Goal: Information Seeking & Learning: Learn about a topic

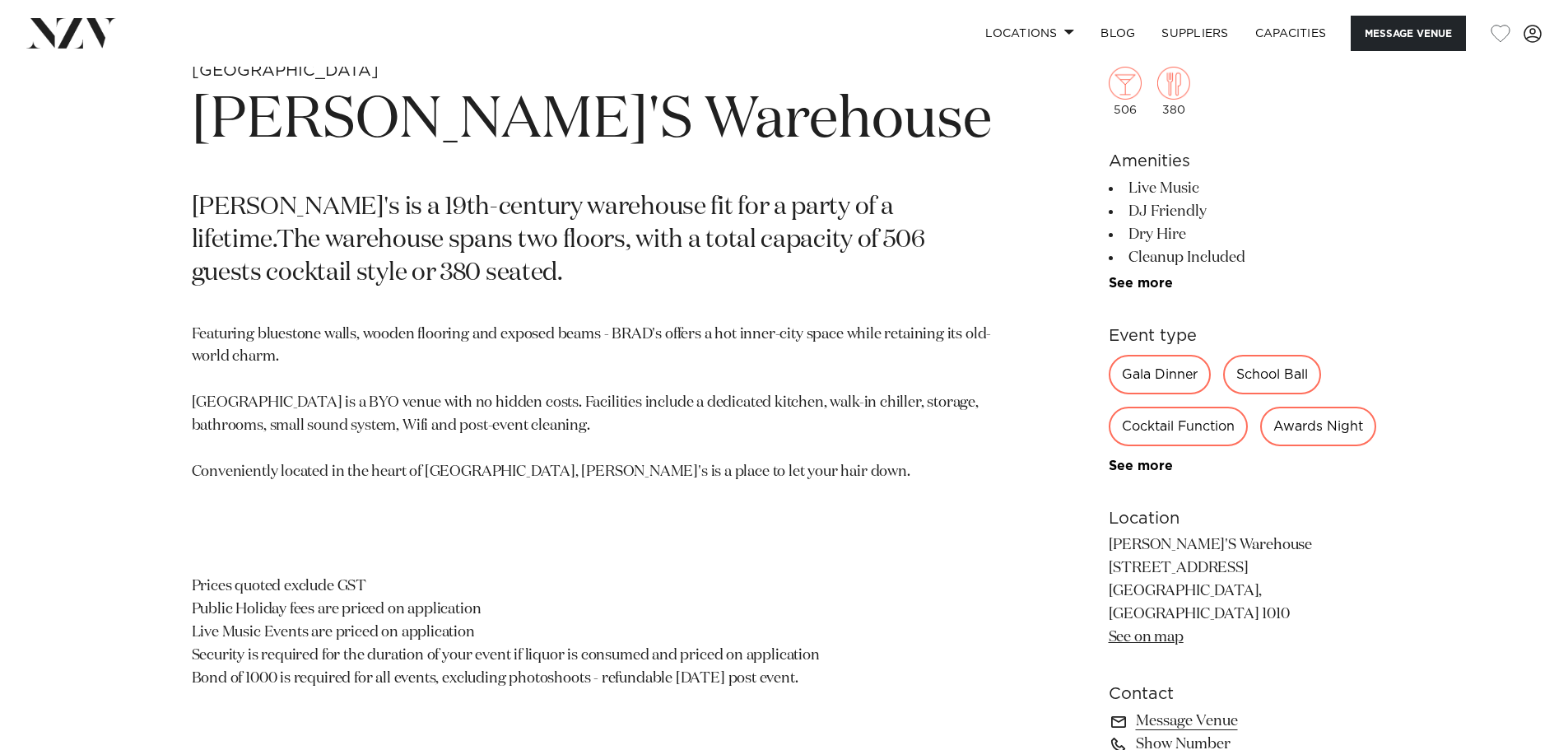
scroll to position [823, 0]
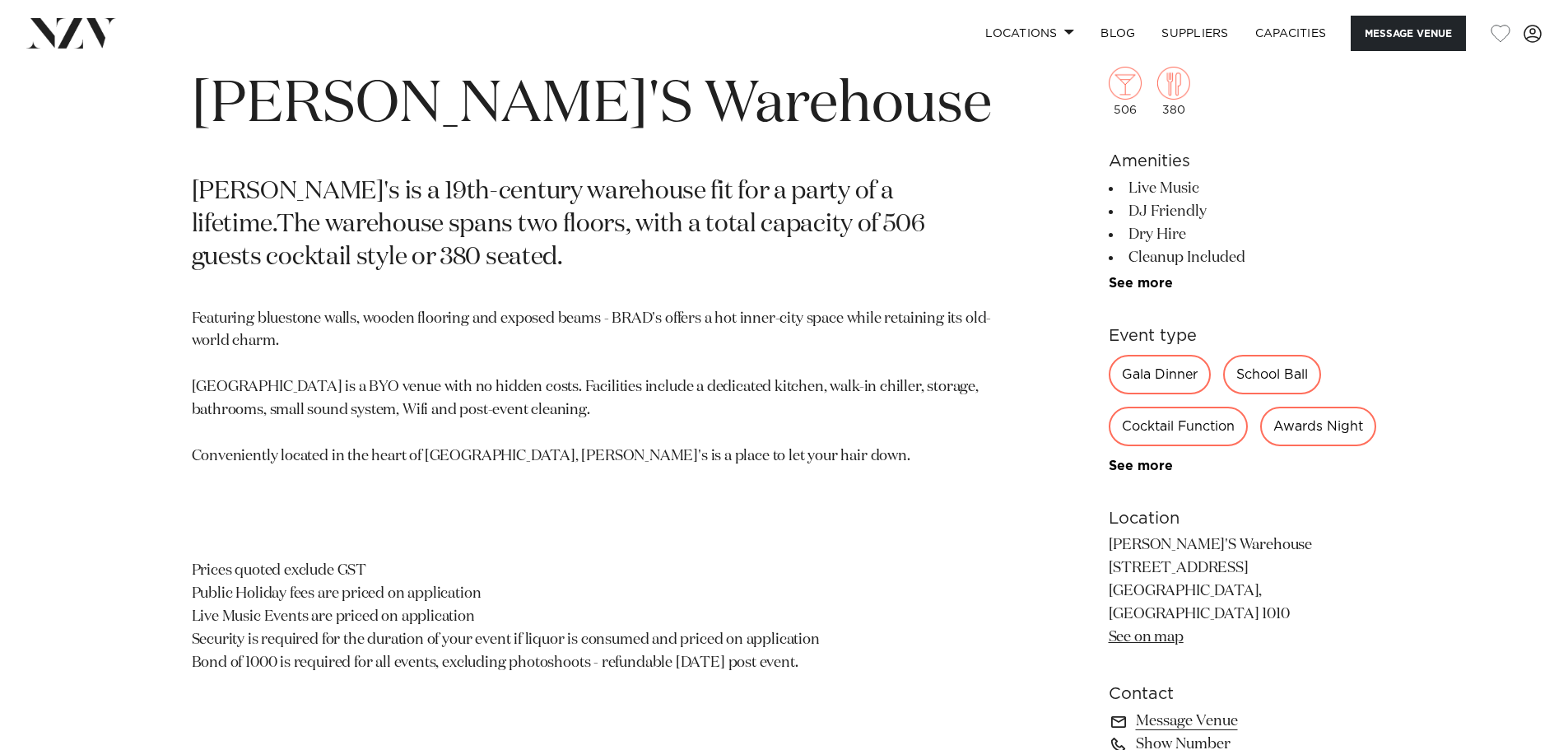
click at [1260, 446] on div "Awards Night" at bounding box center [1317, 426] width 116 height 40
click at [1163, 472] on link "See more" at bounding box center [1173, 466] width 128 height 13
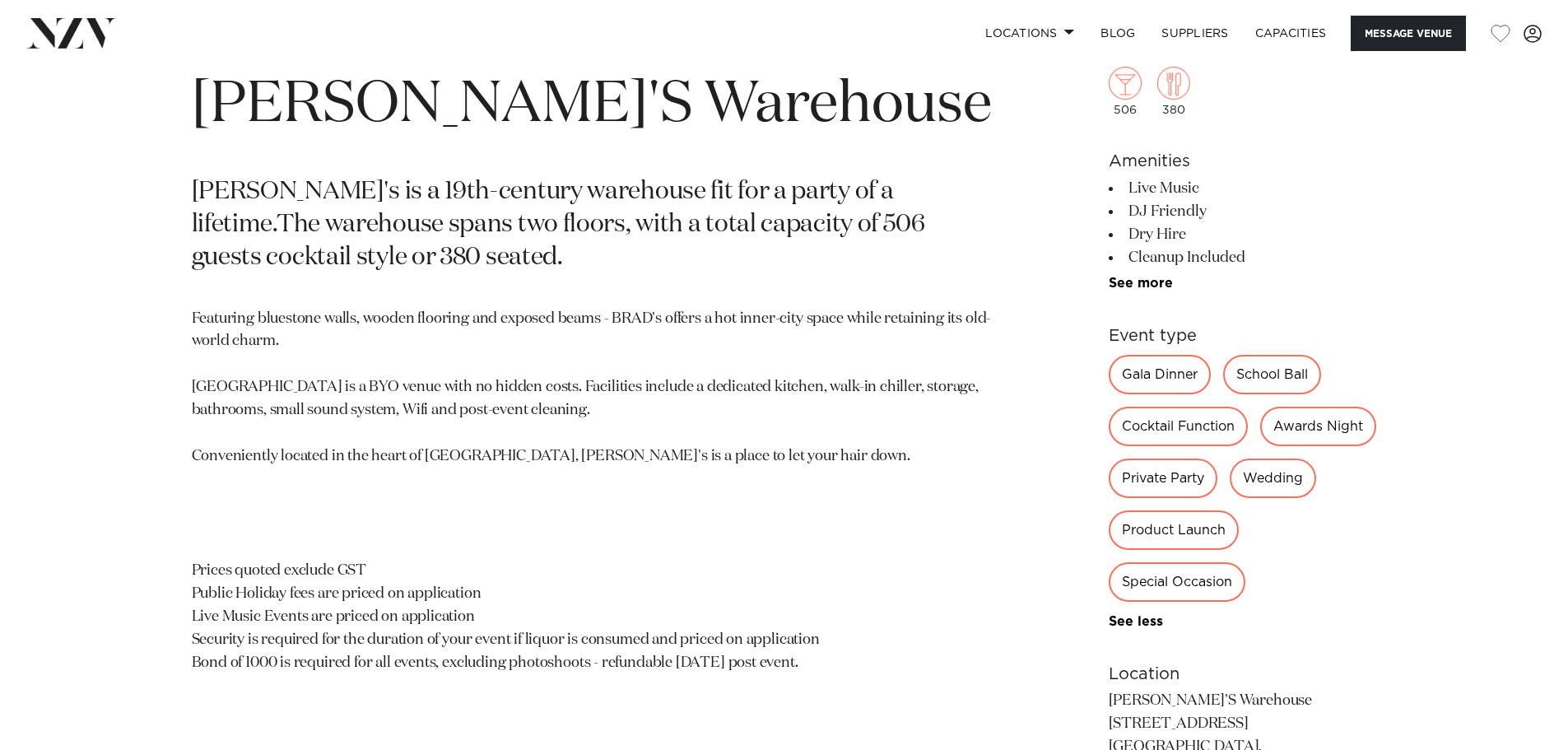
click at [1260, 446] on div "Awards Night" at bounding box center [1317, 426] width 116 height 40
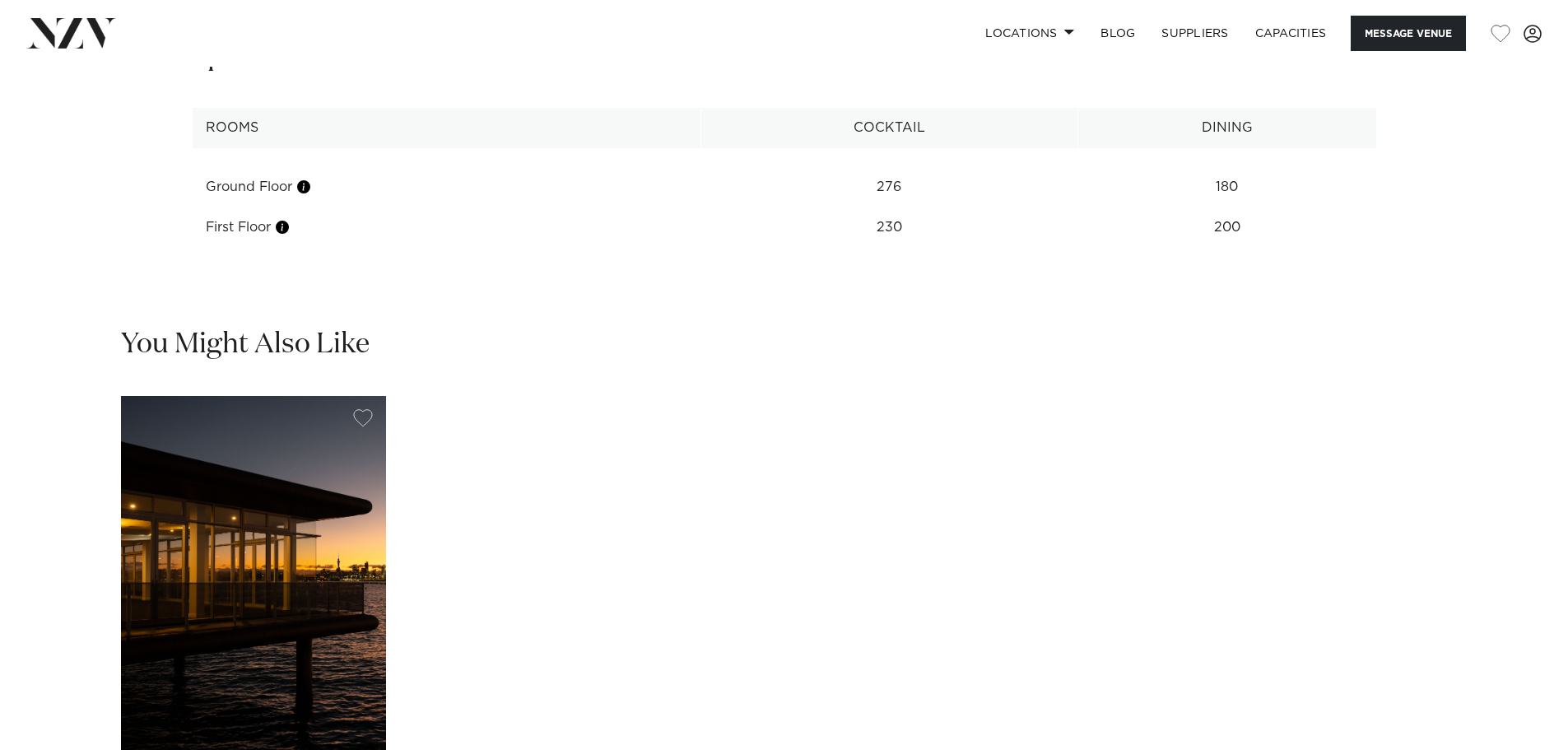
scroll to position [2800, 0]
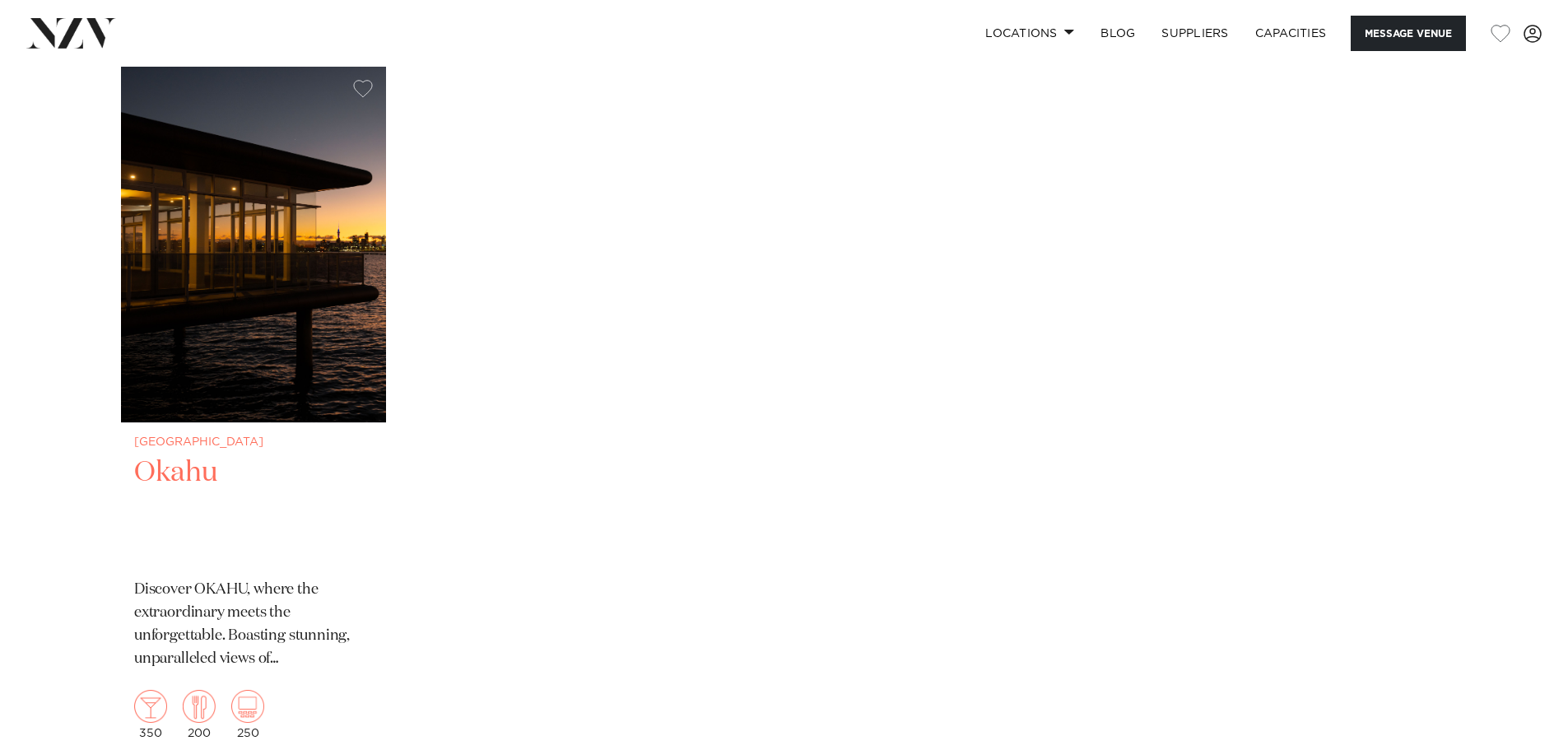
click at [279, 315] on img "1 / 1" at bounding box center [253, 244] width 265 height 356
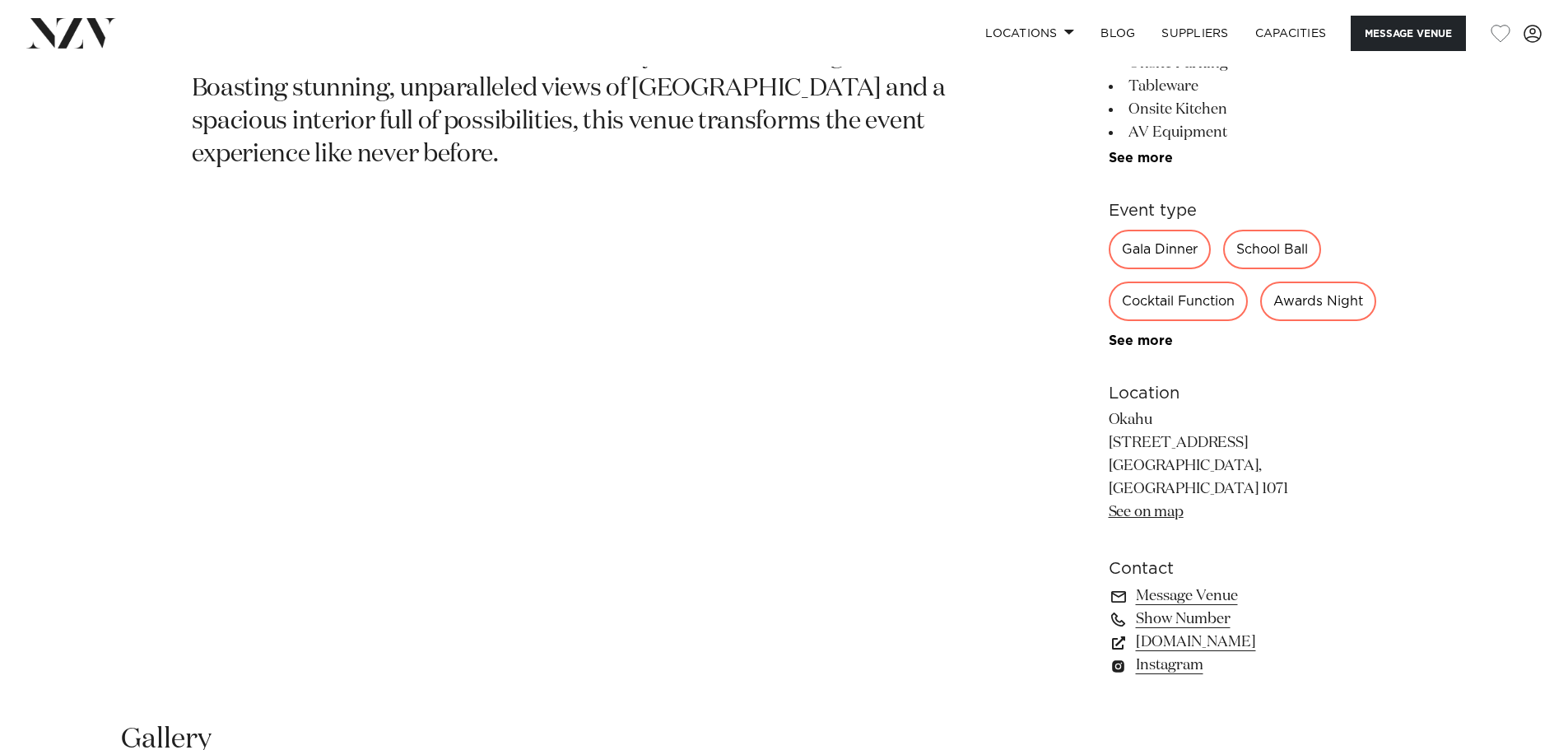
scroll to position [989, 0]
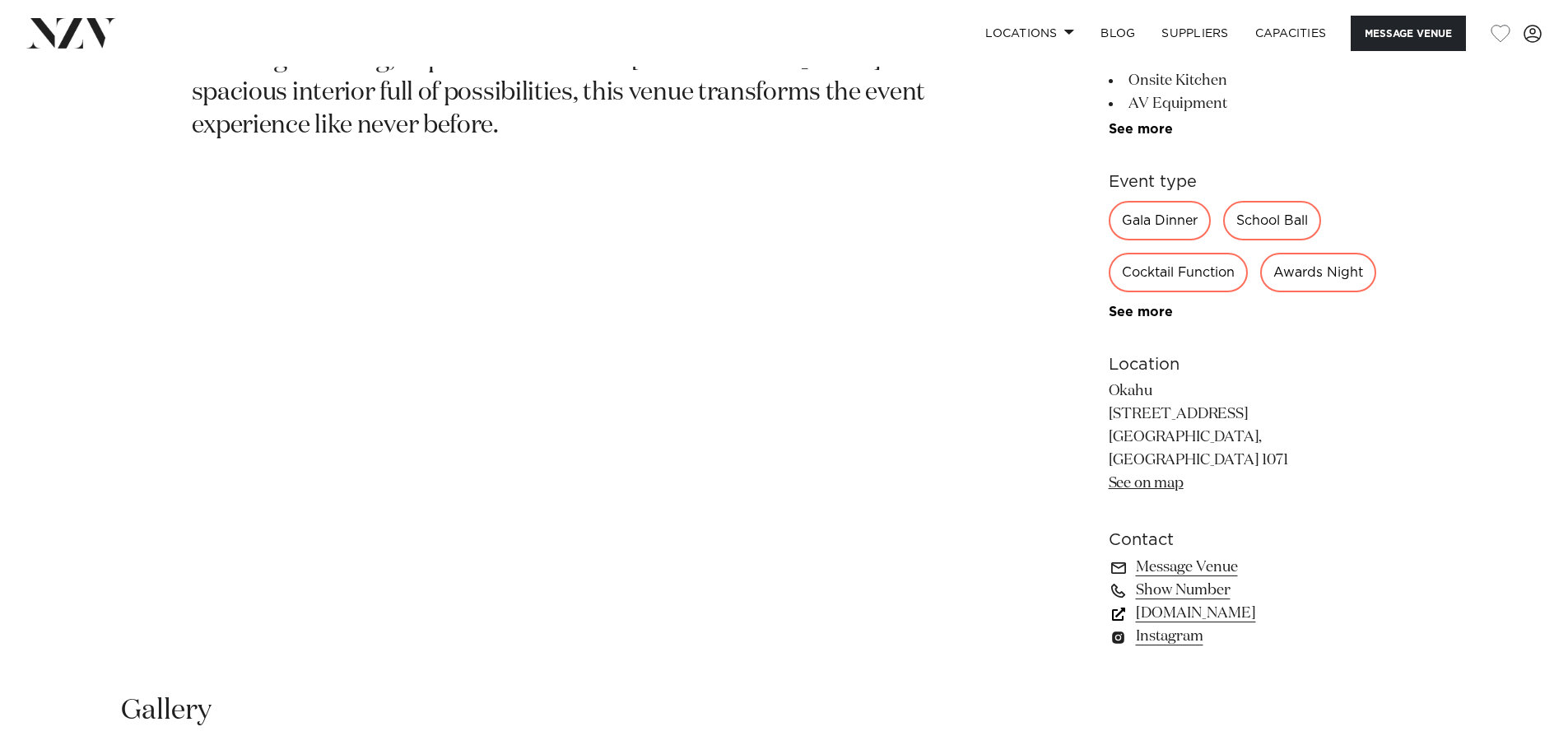
click at [1236, 625] on link "www.okahubay.com" at bounding box center [1242, 613] width 268 height 23
click at [1176, 648] on link "Instagram" at bounding box center [1242, 636] width 268 height 23
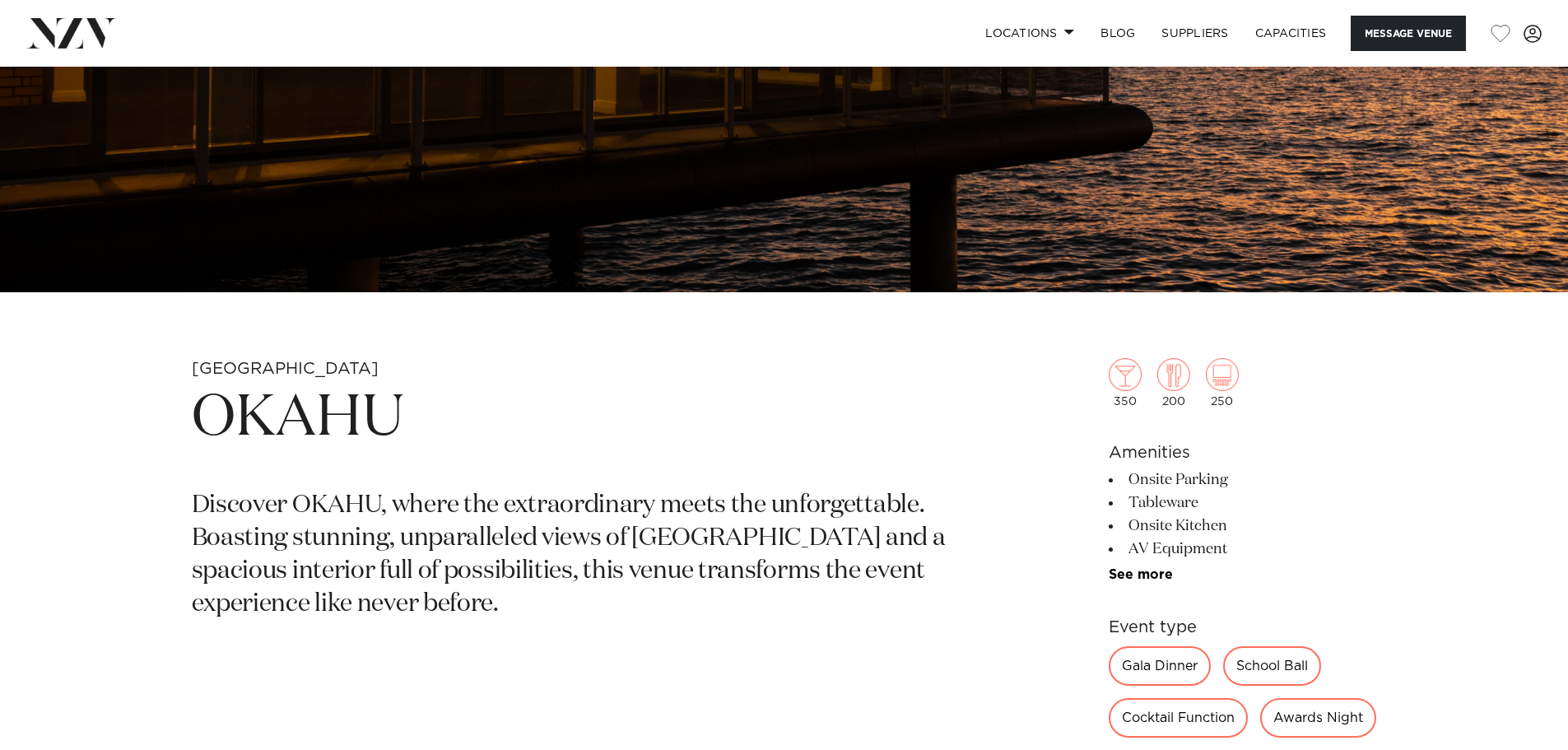
scroll to position [412, 0]
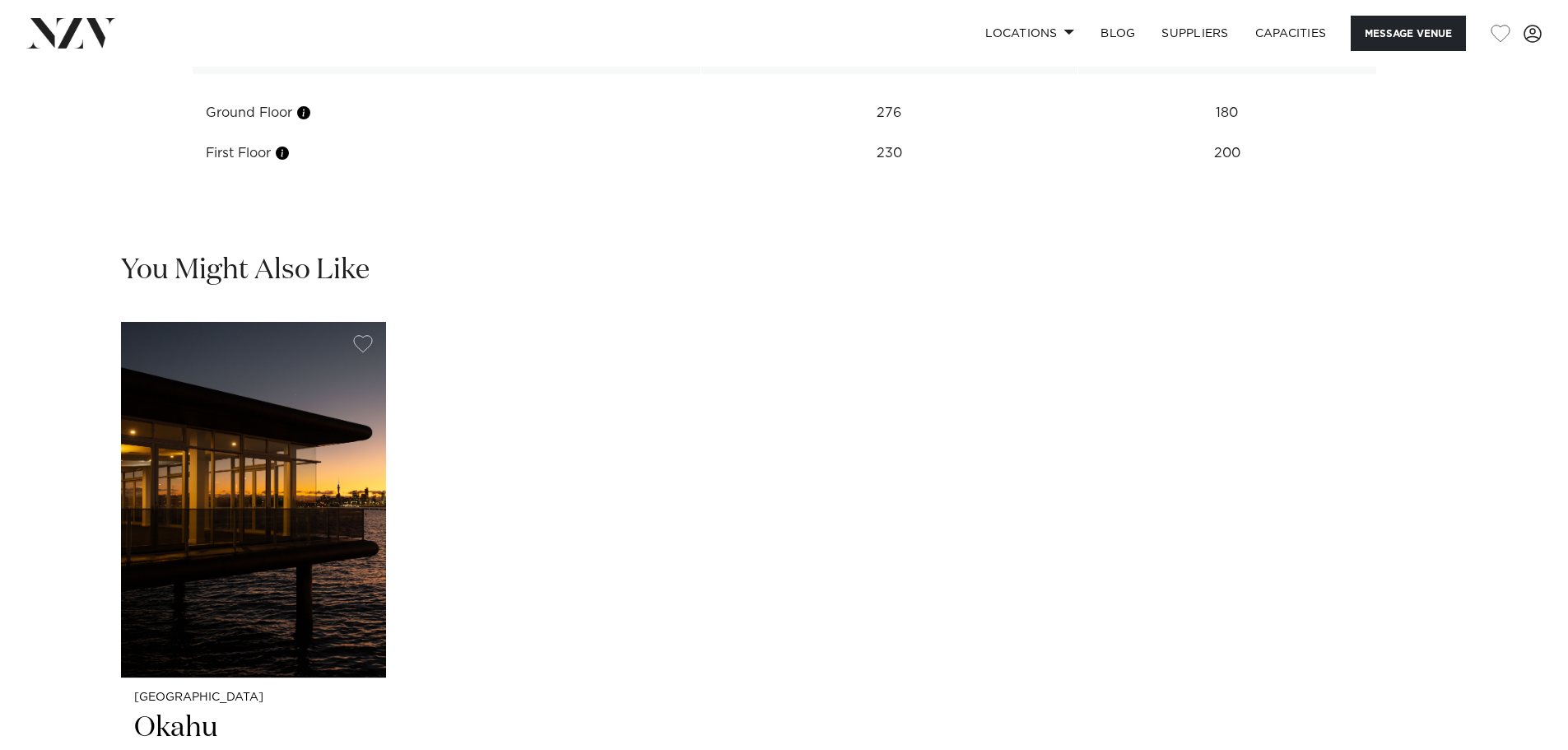
scroll to position [2388, 0]
